Goal: Information Seeking & Learning: Check status

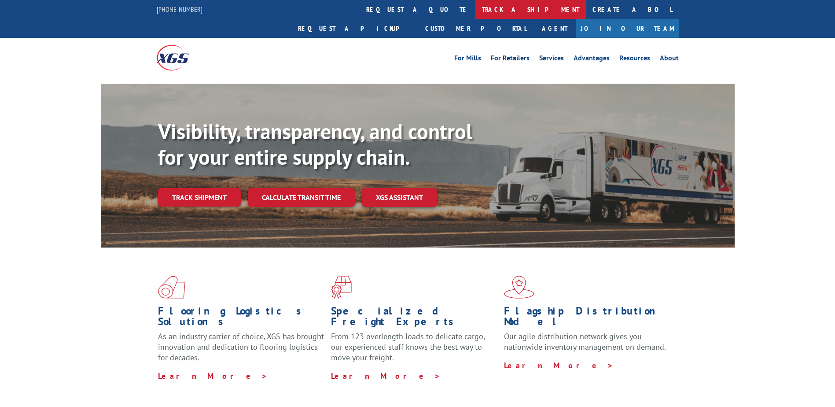
click at [475, 7] on link "track a shipment" at bounding box center [530, 9] width 111 height 19
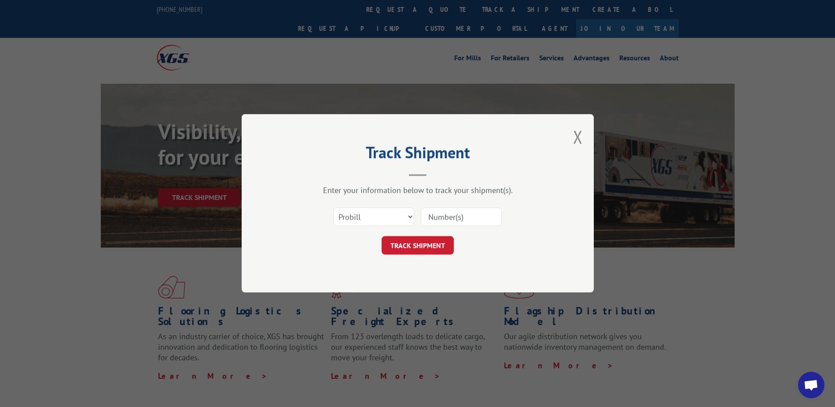
click at [474, 219] on input at bounding box center [461, 217] width 81 height 18
type input "17601430"
click button "TRACK SHIPMENT" at bounding box center [418, 245] width 72 height 18
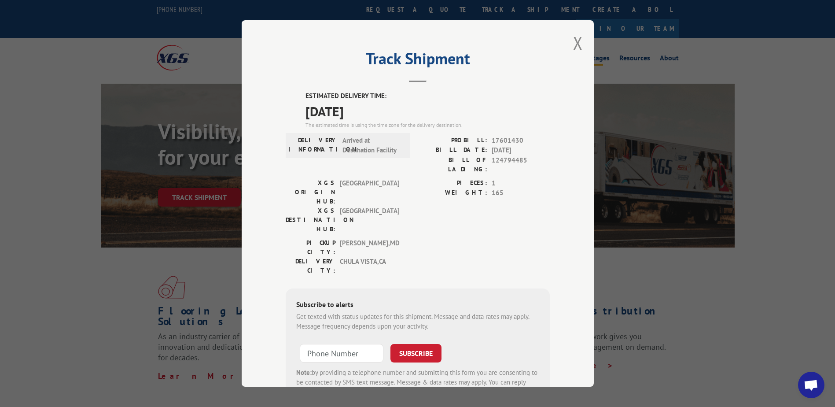
click at [576, 42] on button "Close modal" at bounding box center [578, 42] width 10 height 23
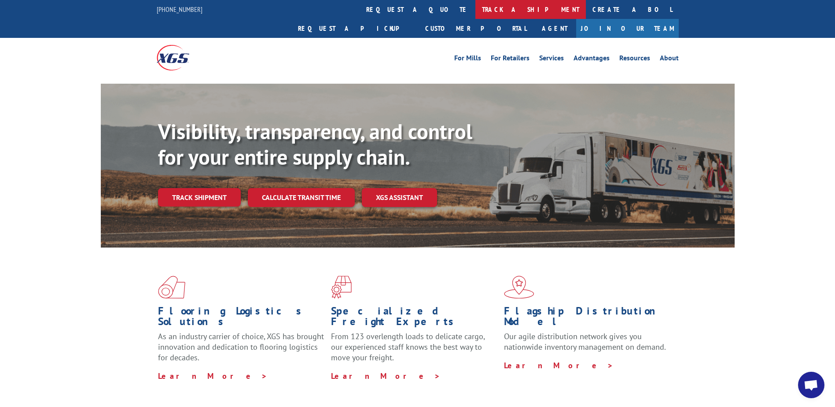
click at [475, 10] on link "track a shipment" at bounding box center [530, 9] width 111 height 19
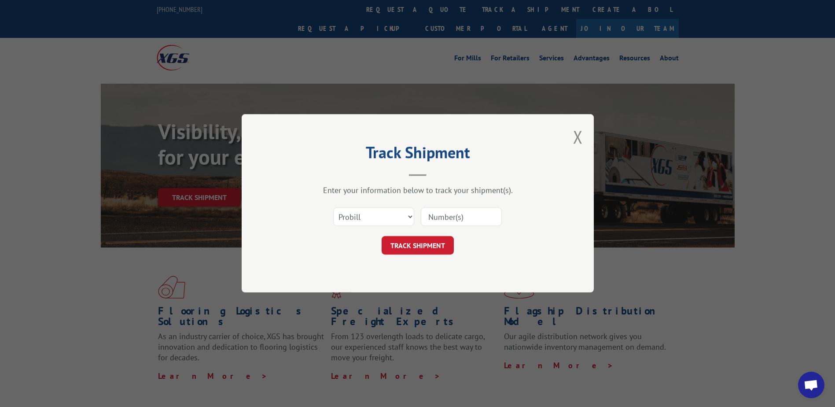
click at [459, 220] on input at bounding box center [461, 217] width 81 height 18
type input "17590461"
click button "TRACK SHIPMENT" at bounding box center [418, 245] width 72 height 18
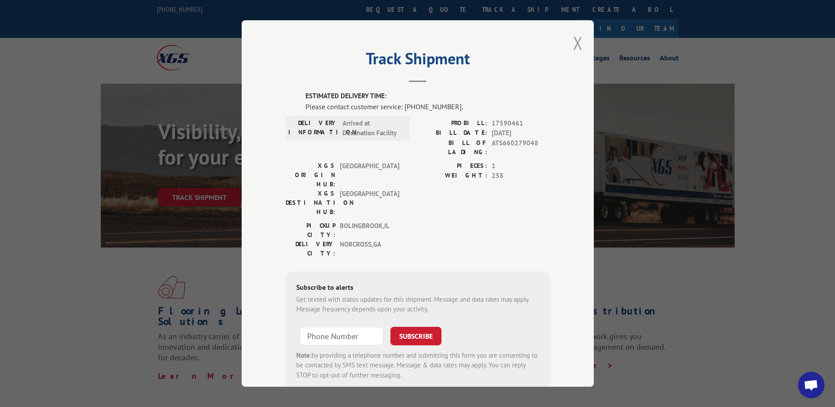
click at [573, 41] on button "Close modal" at bounding box center [578, 42] width 10 height 23
